Goal: Task Accomplishment & Management: Manage account settings

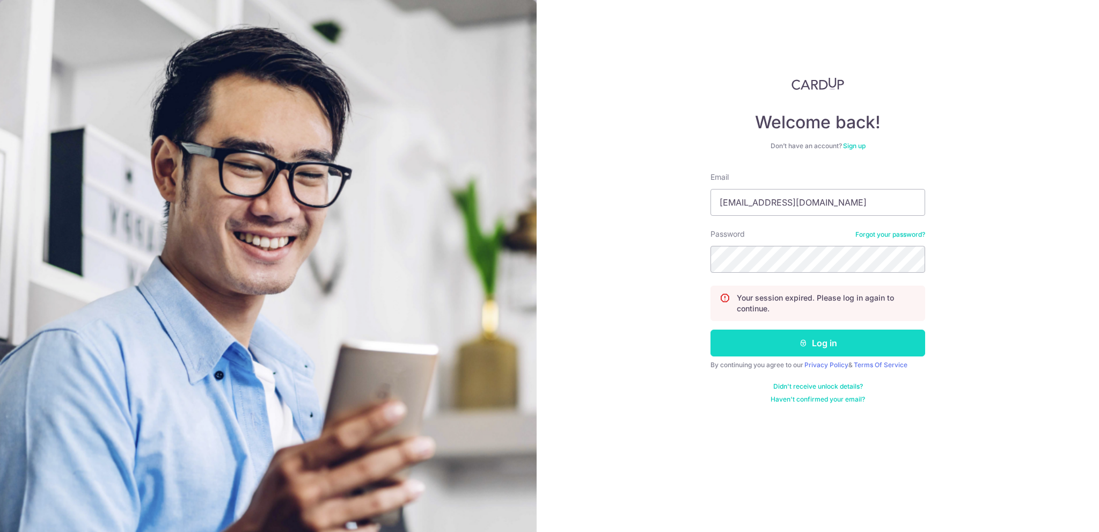
click at [827, 336] on button "Log in" at bounding box center [818, 343] width 215 height 27
